Goal: Task Accomplishment & Management: Manage account settings

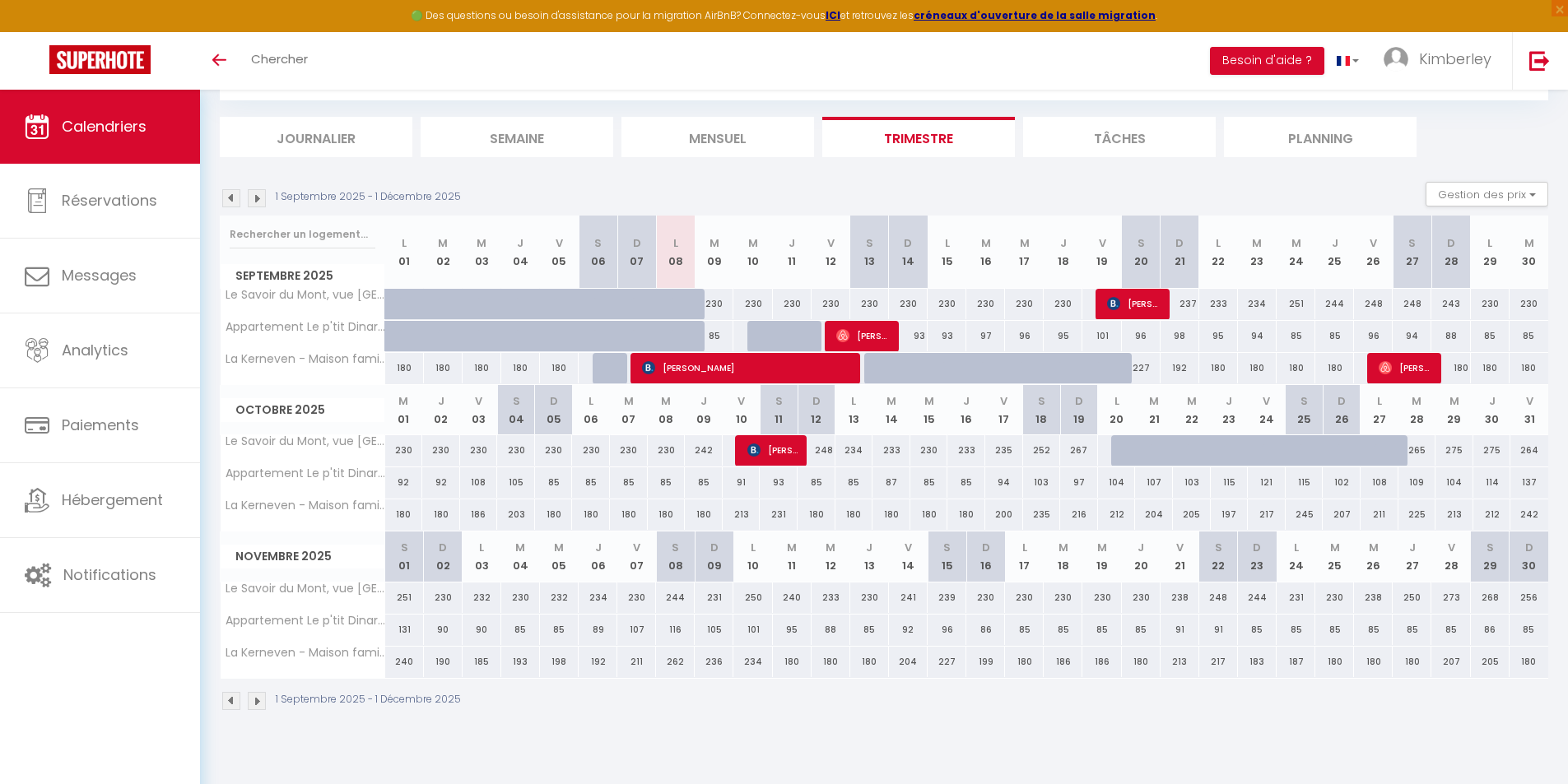
scroll to position [89, 0]
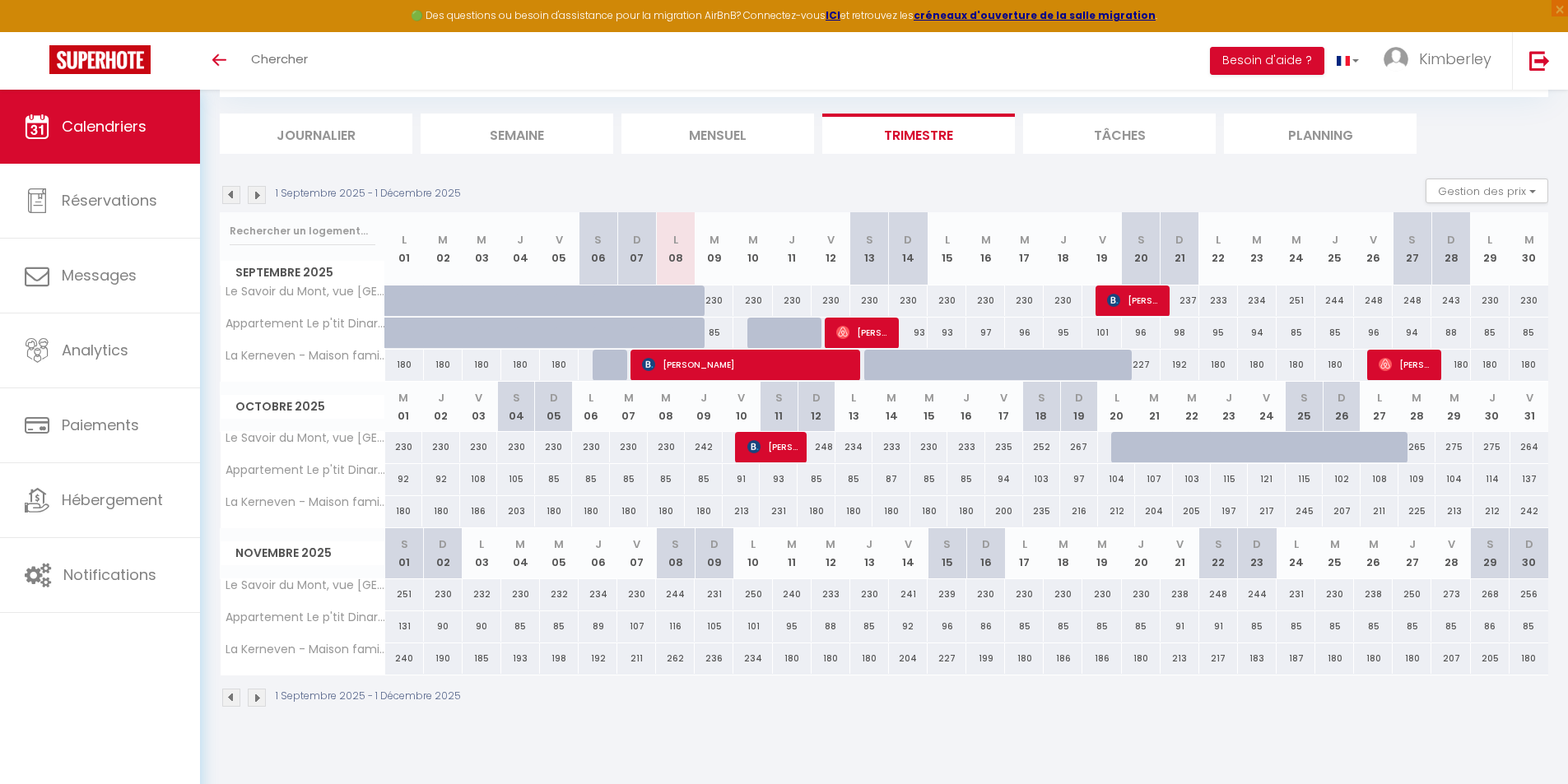
click at [254, 196] on img at bounding box center [257, 195] width 18 height 18
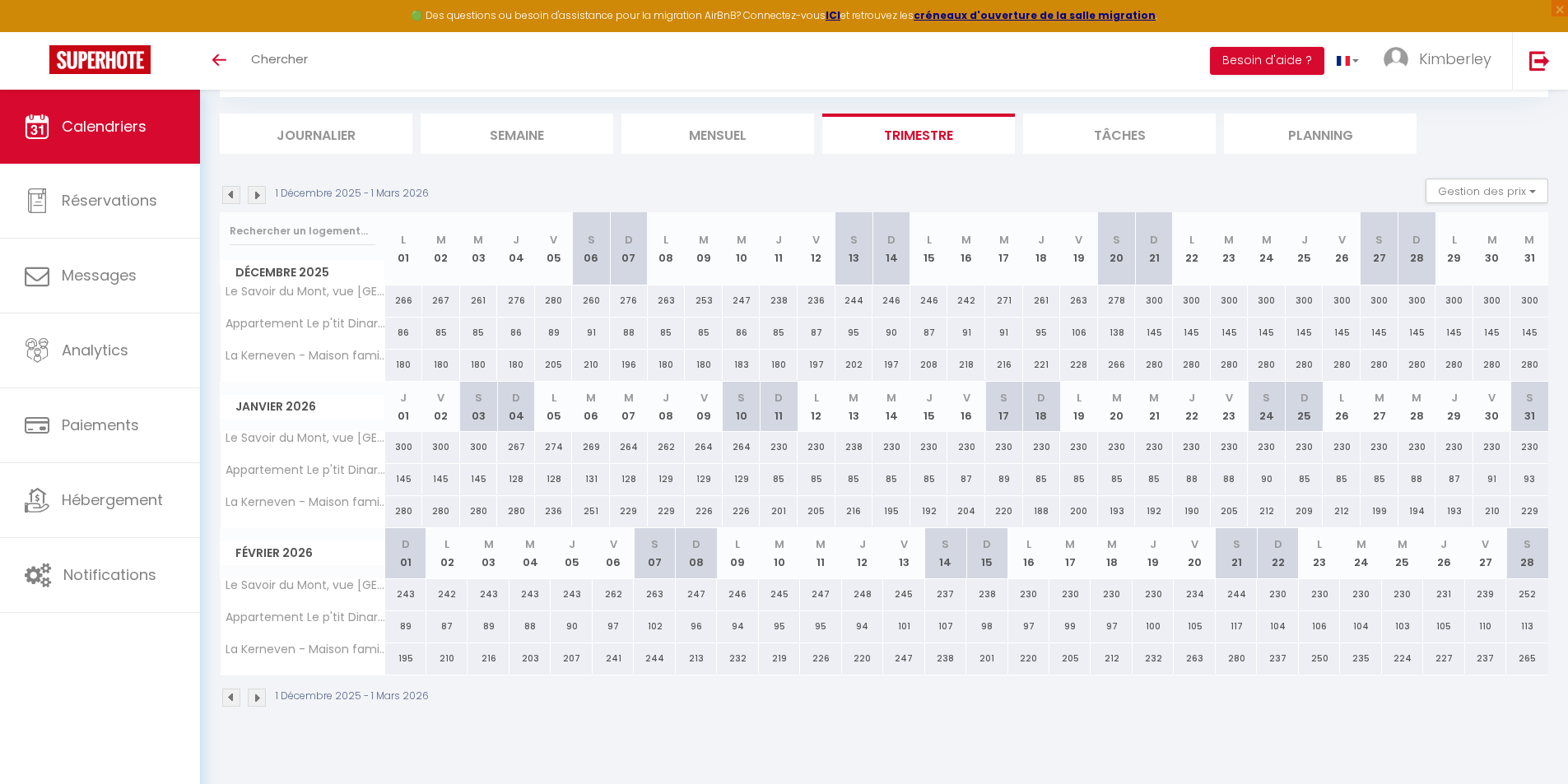
click at [256, 196] on img at bounding box center [257, 195] width 18 height 18
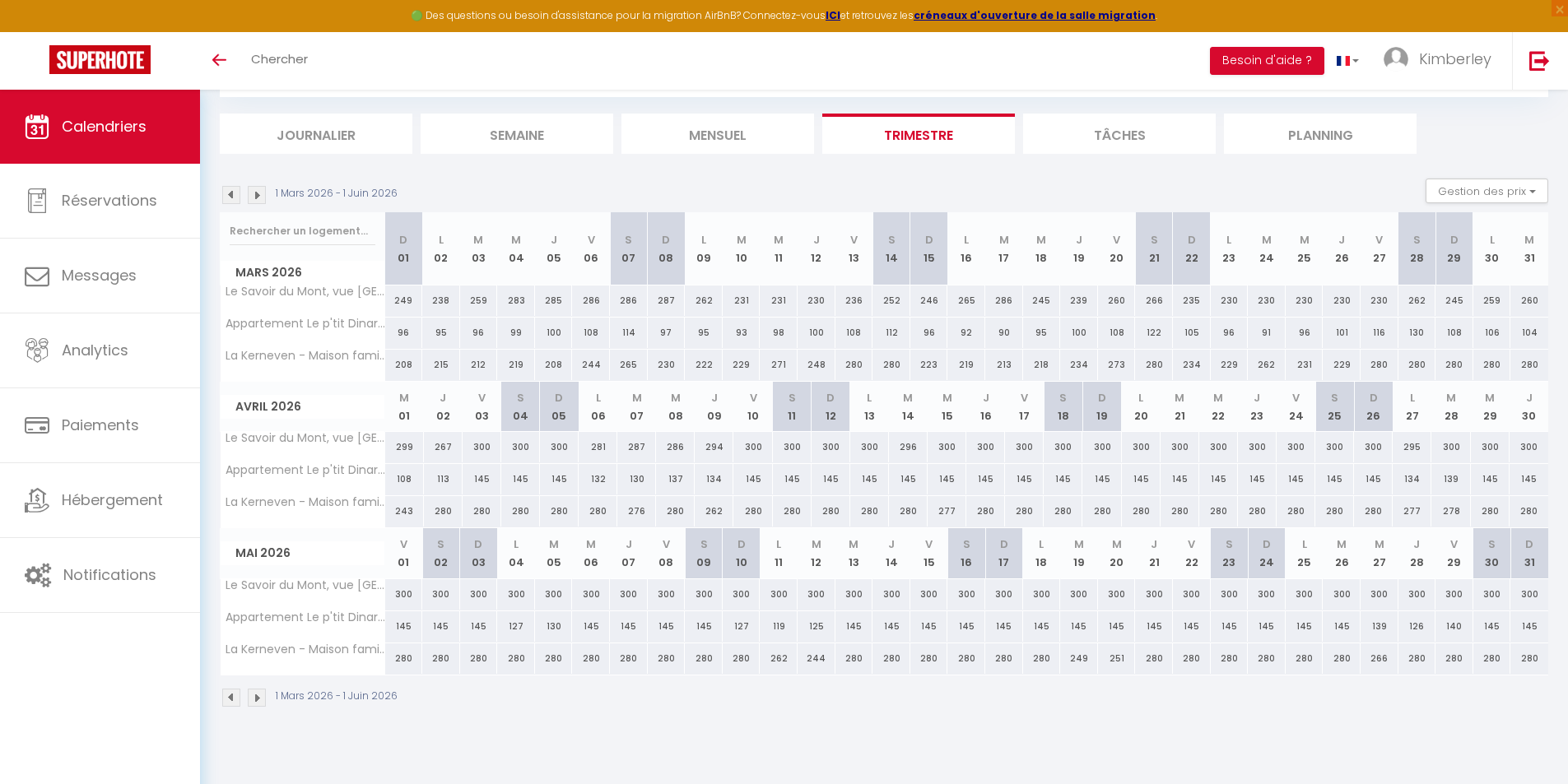
click at [256, 196] on img at bounding box center [257, 195] width 18 height 18
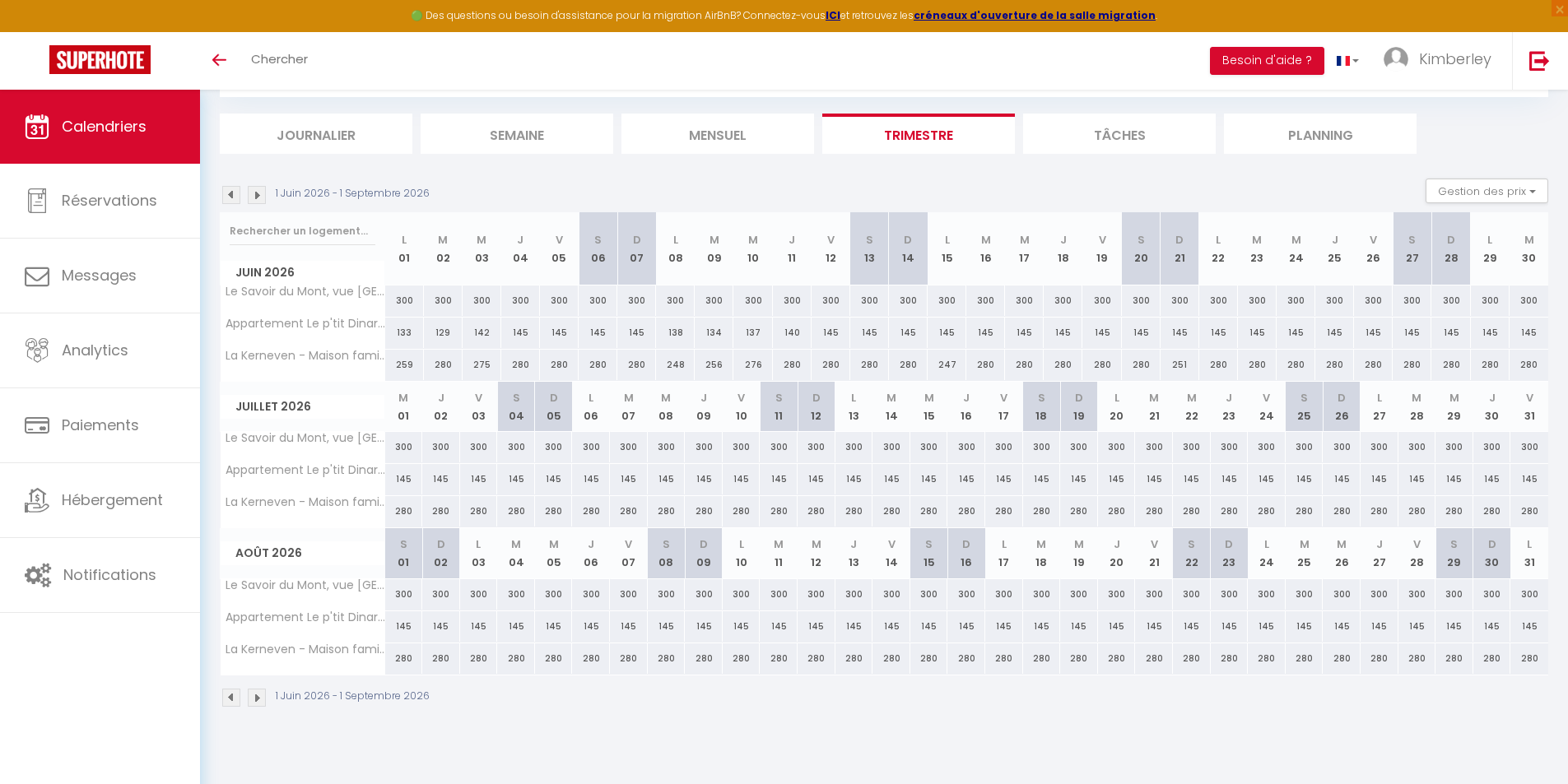
click at [228, 189] on img at bounding box center [232, 195] width 18 height 18
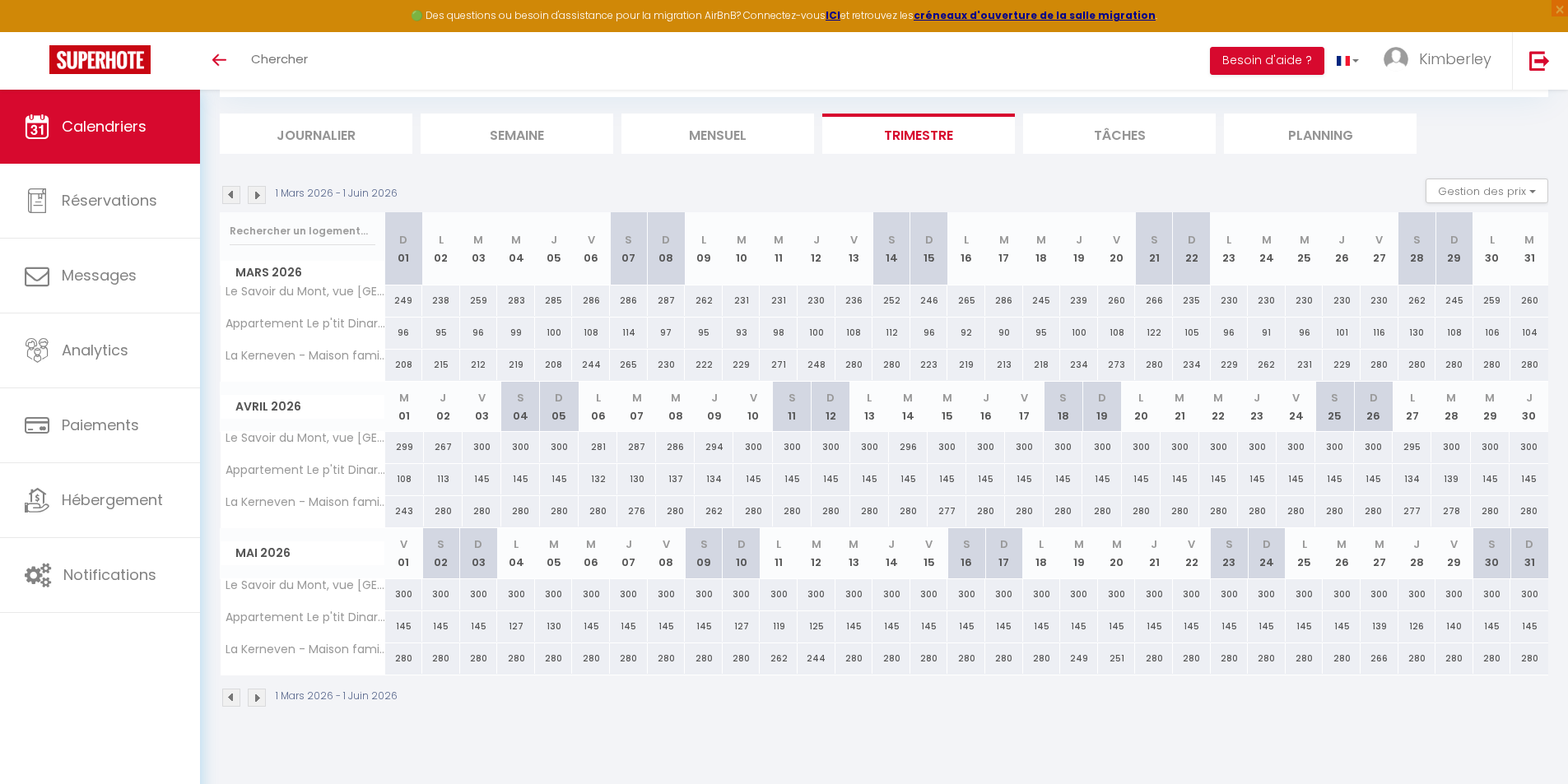
click at [228, 189] on img at bounding box center [232, 195] width 18 height 18
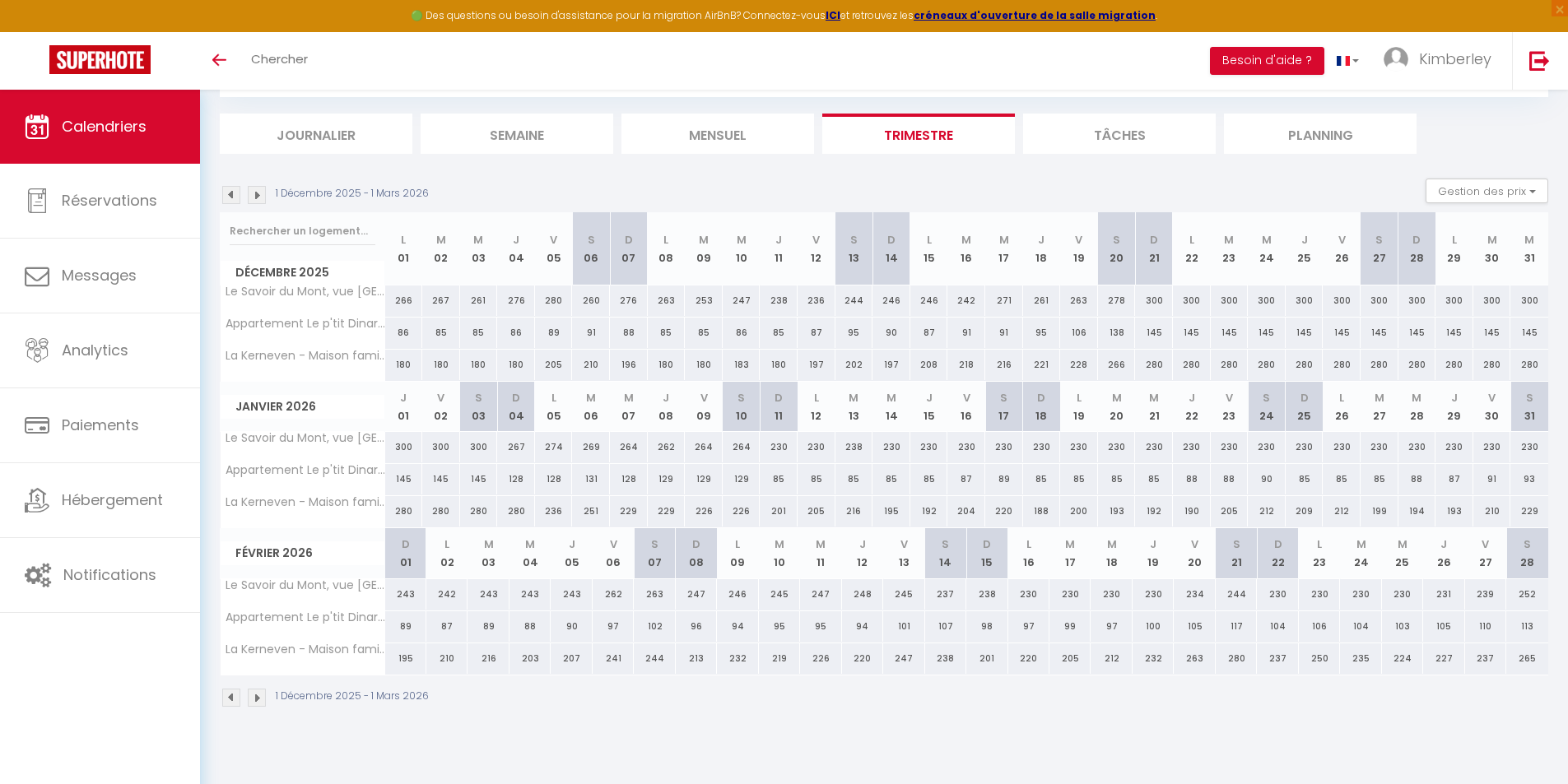
click at [228, 189] on img at bounding box center [232, 195] width 18 height 18
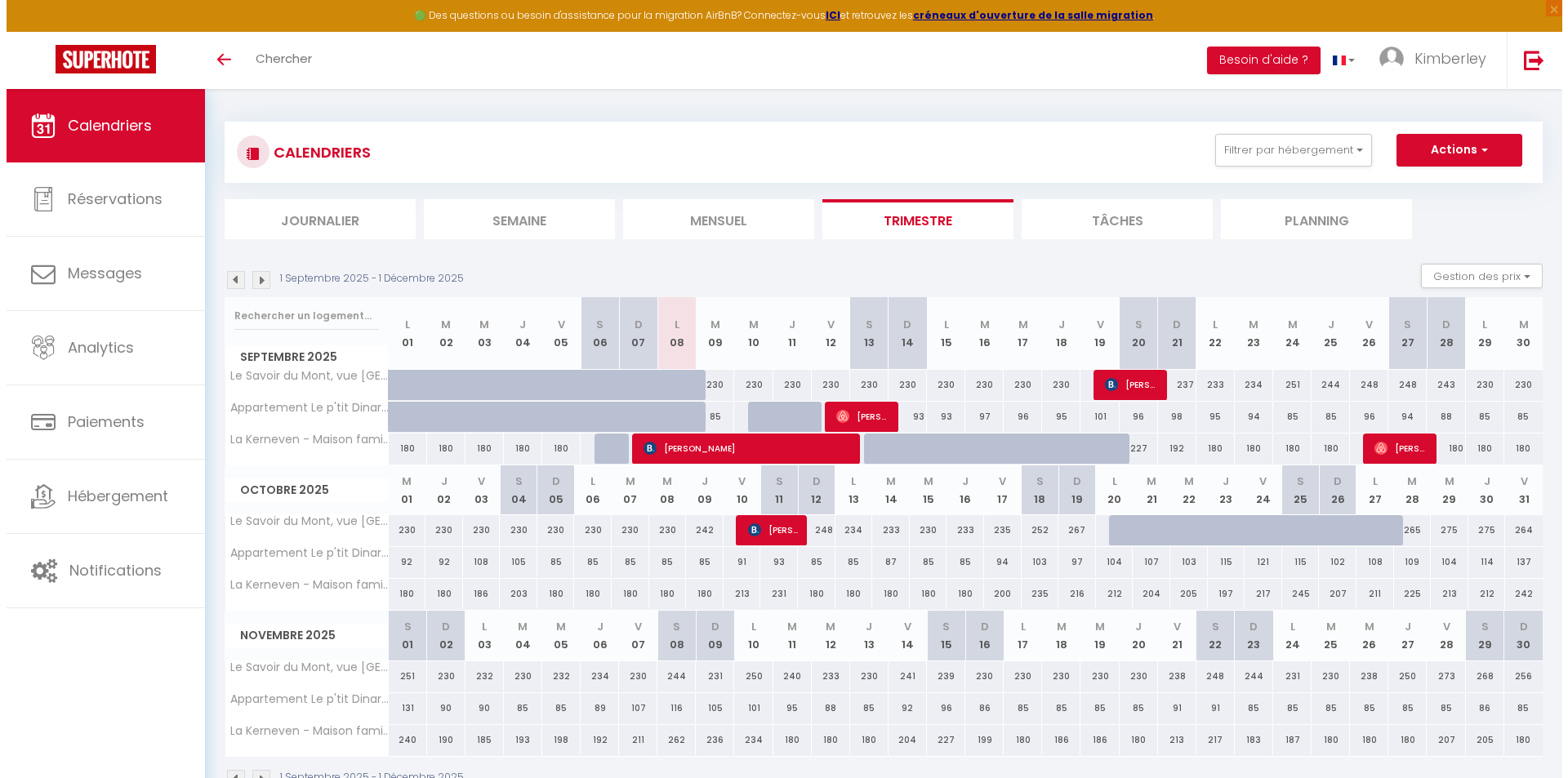
scroll to position [0, 0]
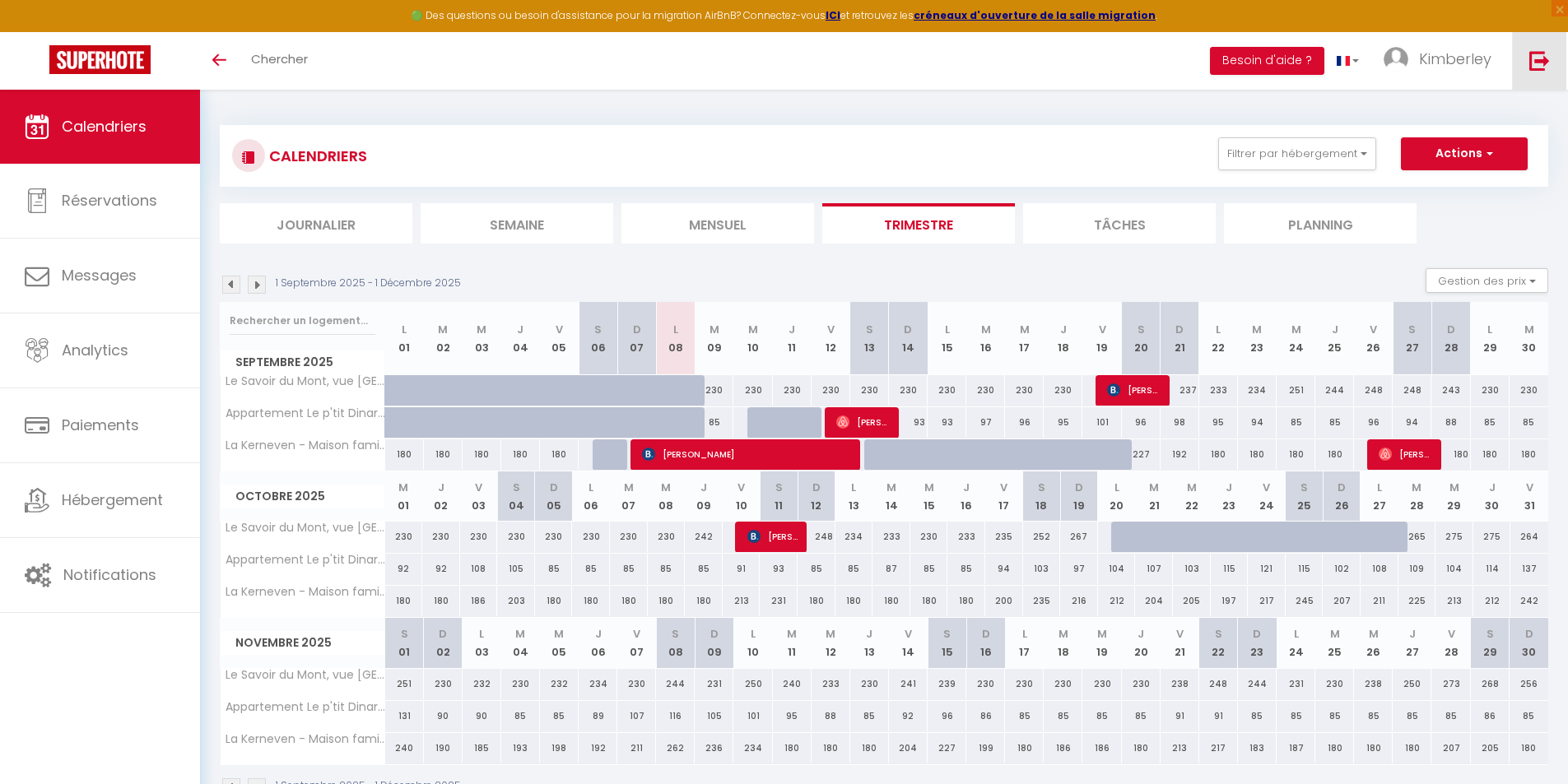
click at [1552, 65] on link at bounding box center [1539, 61] width 55 height 57
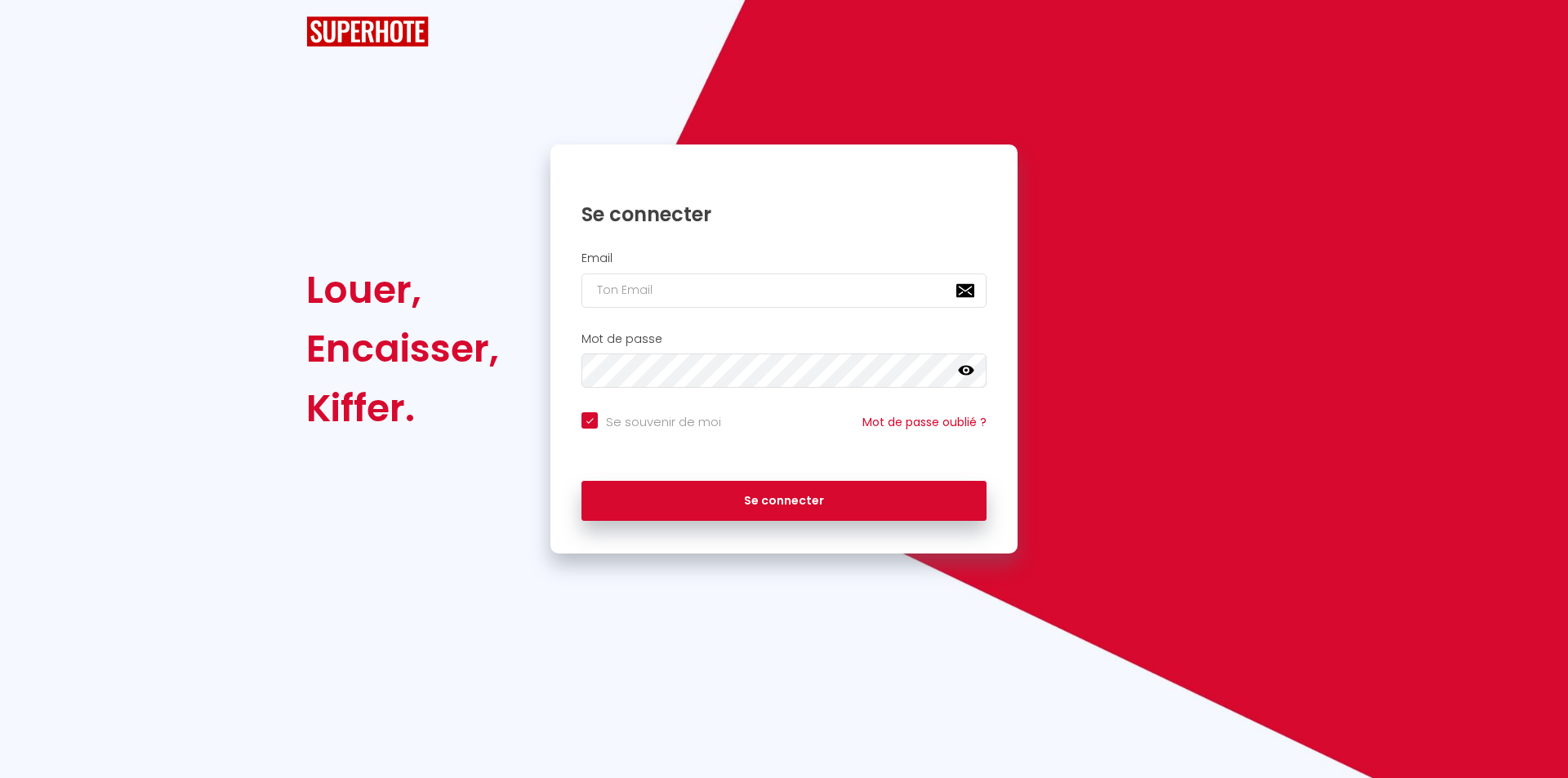
checkbox input "true"
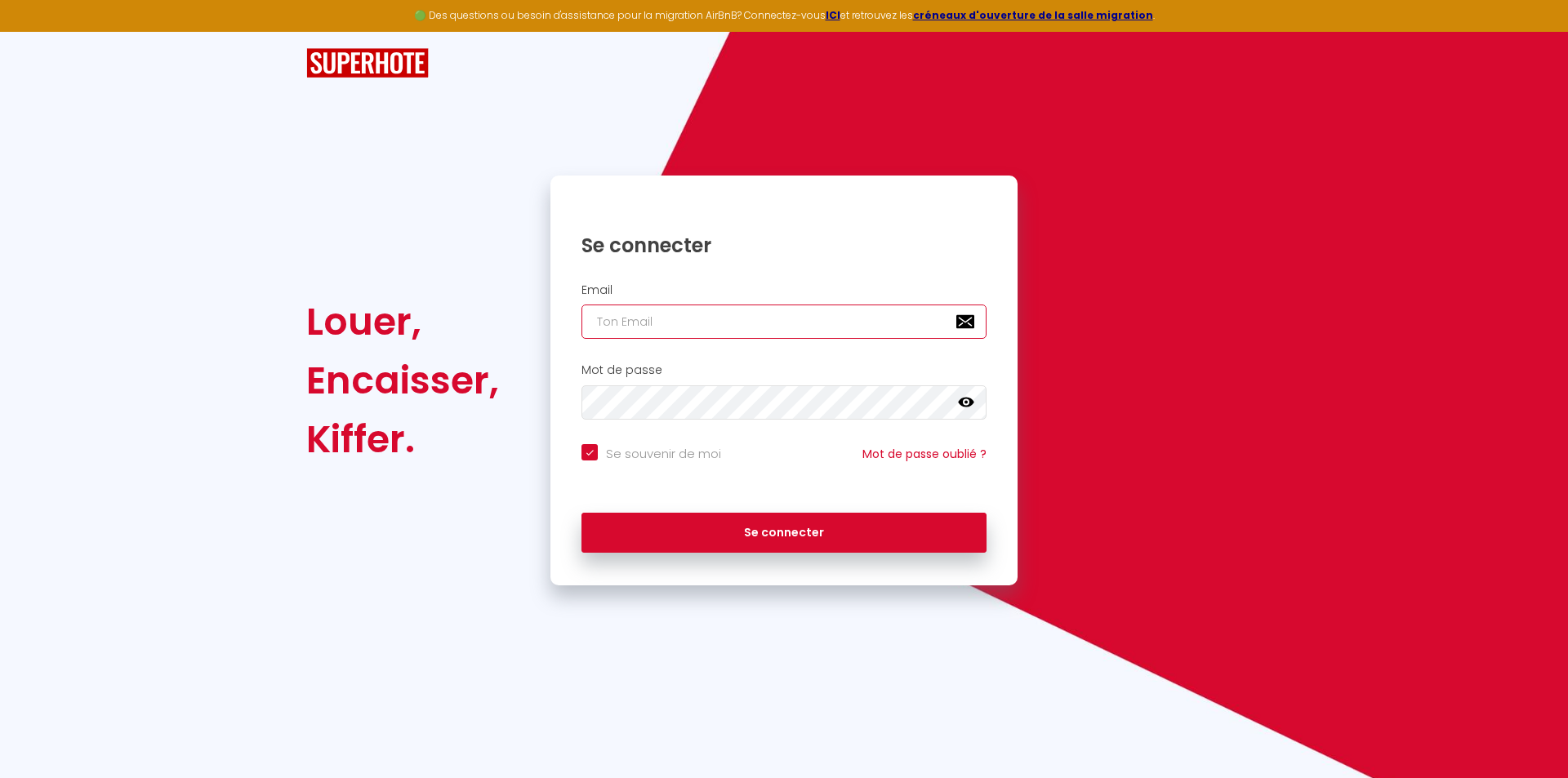
type input "[EMAIL_ADDRESS][DOMAIN_NAME]"
checkbox input "true"
